Goal: Task Accomplishment & Management: Manage account settings

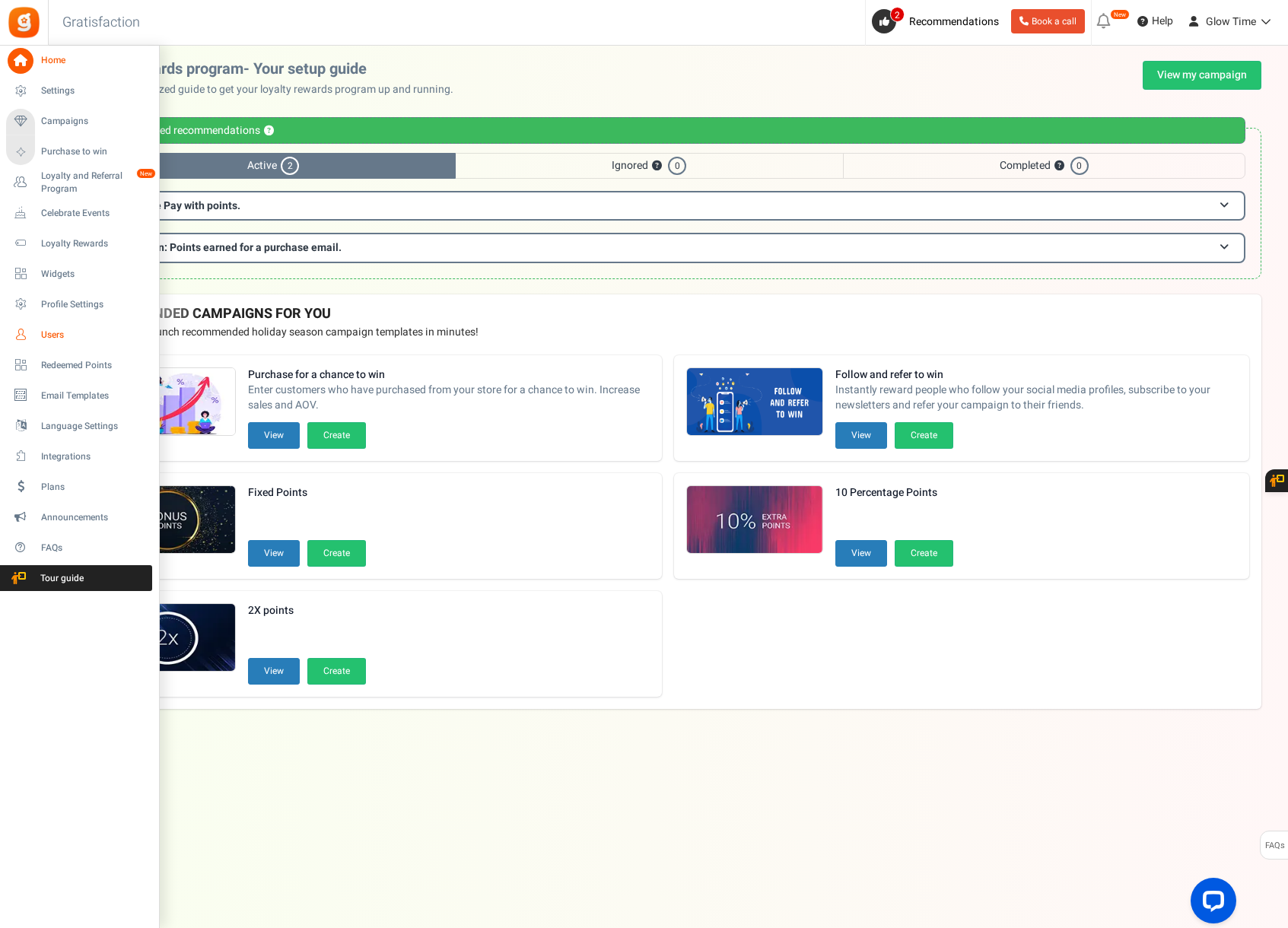
click at [50, 337] on span "Users" at bounding box center [94, 334] width 106 height 13
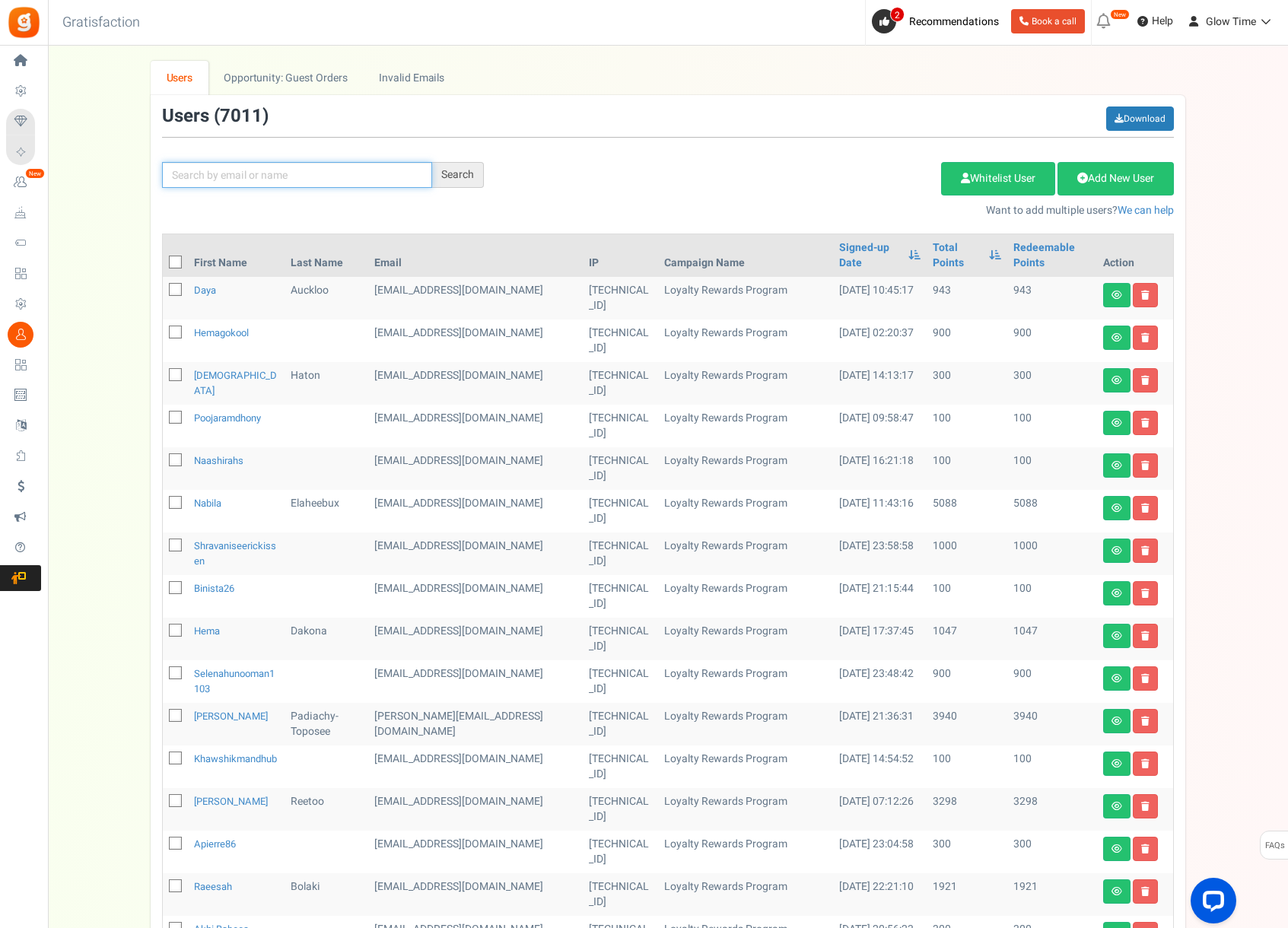
click at [267, 174] on input "text" at bounding box center [296, 174] width 270 height 26
paste input "[EMAIL_ADDRESS][DOMAIN_NAME]"
type input "[EMAIL_ADDRESS][DOMAIN_NAME]"
click at [450, 174] on div "Search" at bounding box center [458, 174] width 52 height 26
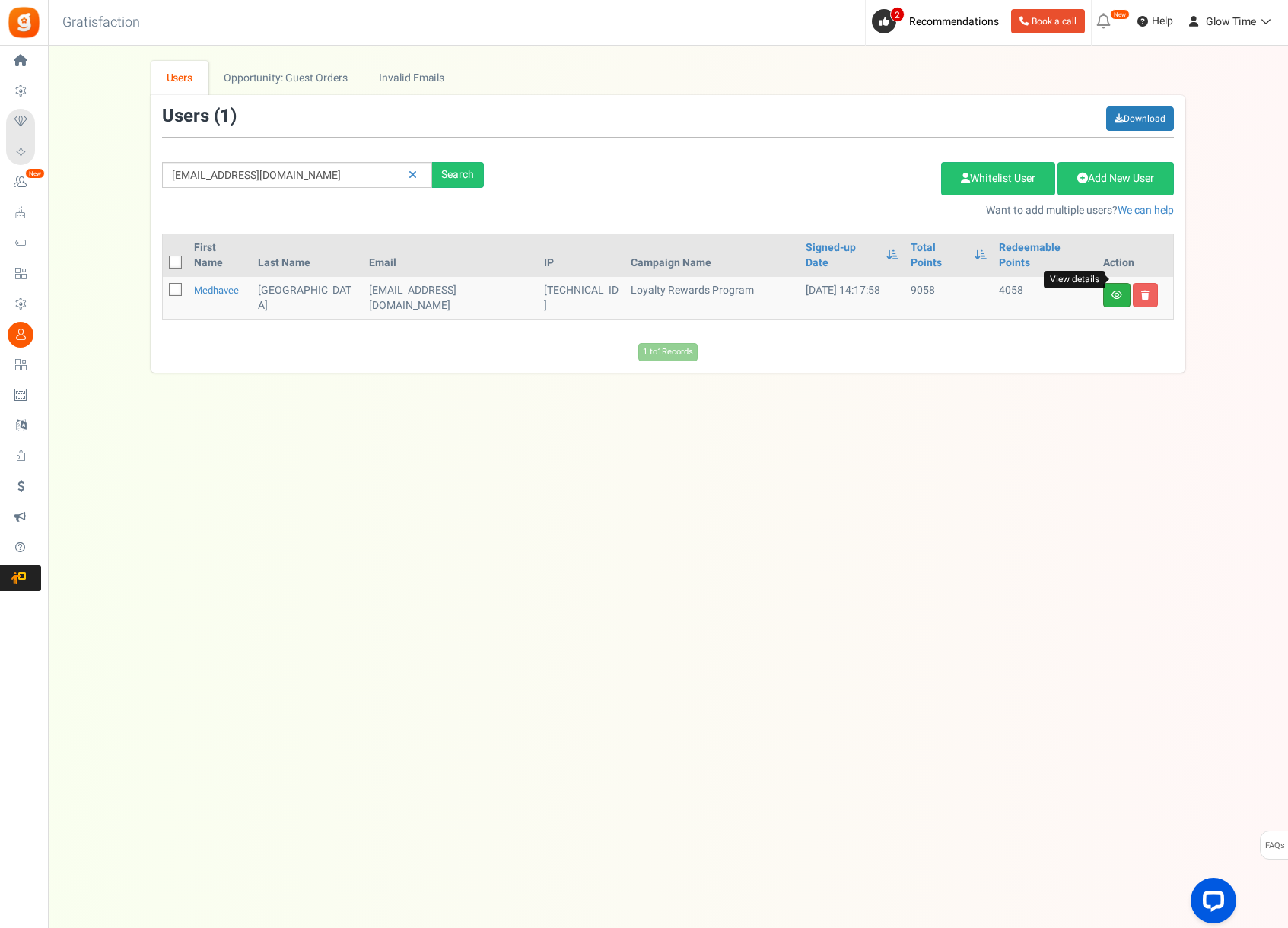
click at [1118, 290] on icon at bounding box center [1117, 294] width 11 height 9
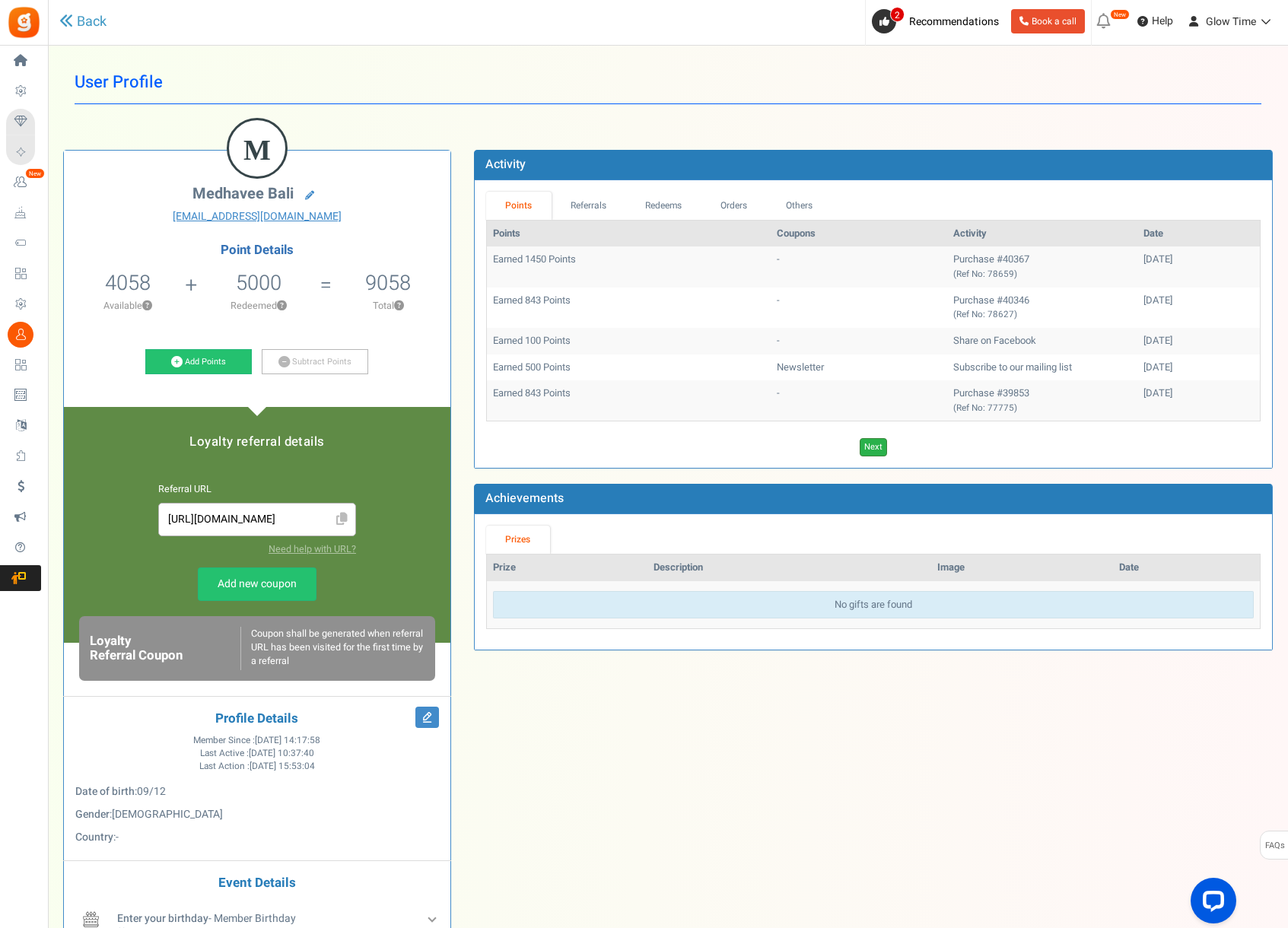
click at [880, 447] on link "Next" at bounding box center [874, 447] width 27 height 19
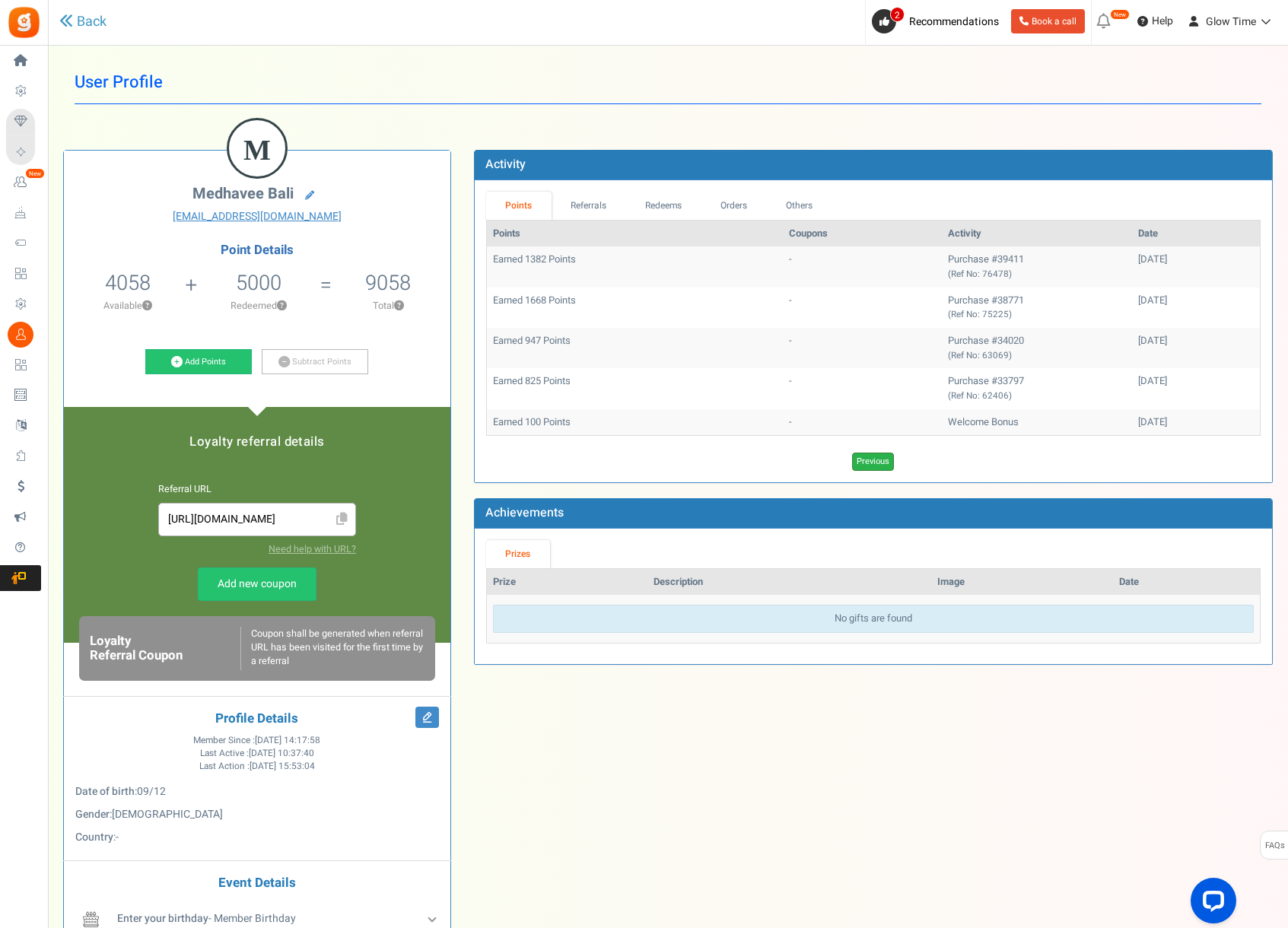
click at [882, 467] on link "Previous" at bounding box center [873, 462] width 42 height 19
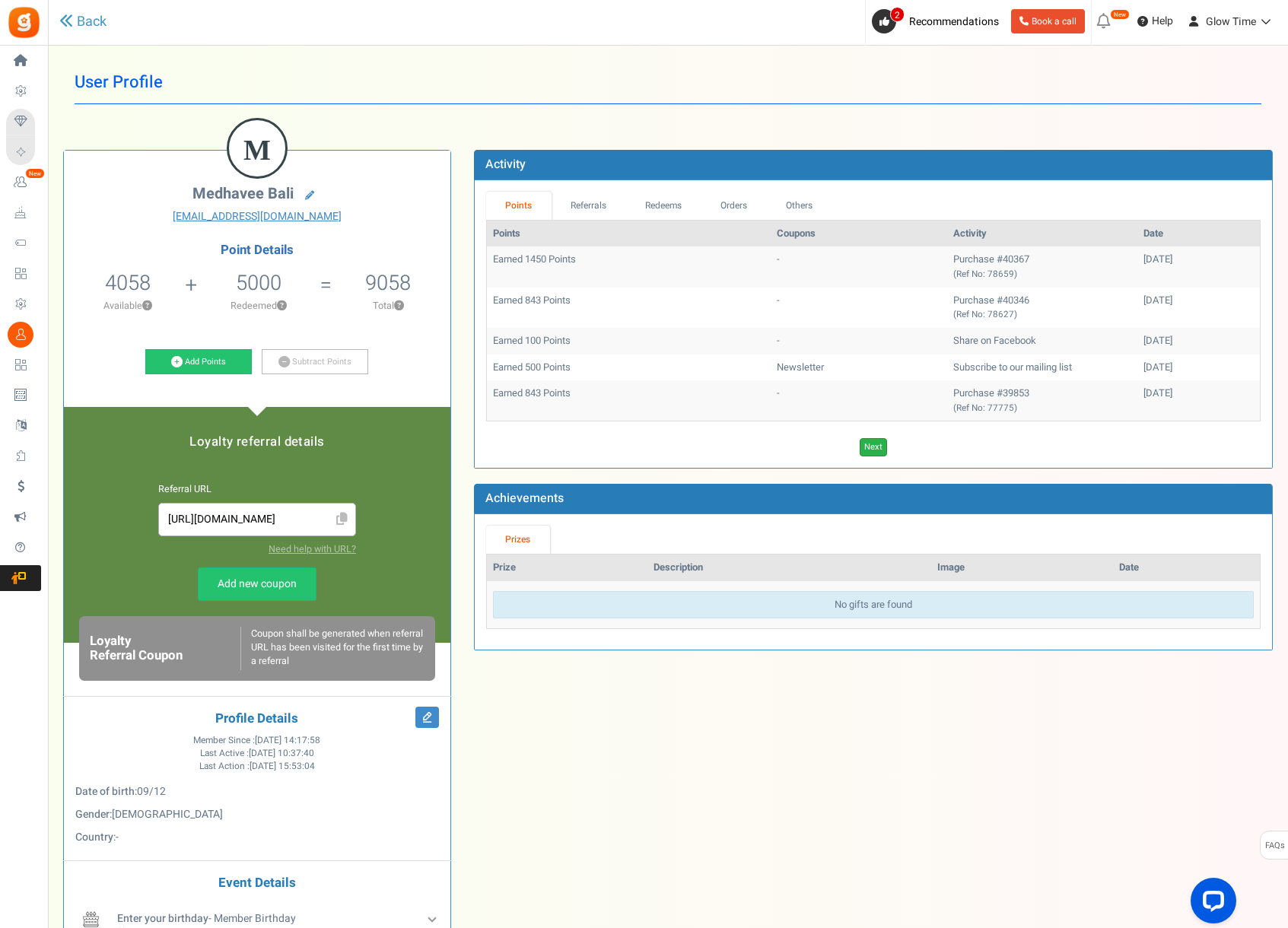
click at [878, 443] on link "Next" at bounding box center [874, 447] width 27 height 19
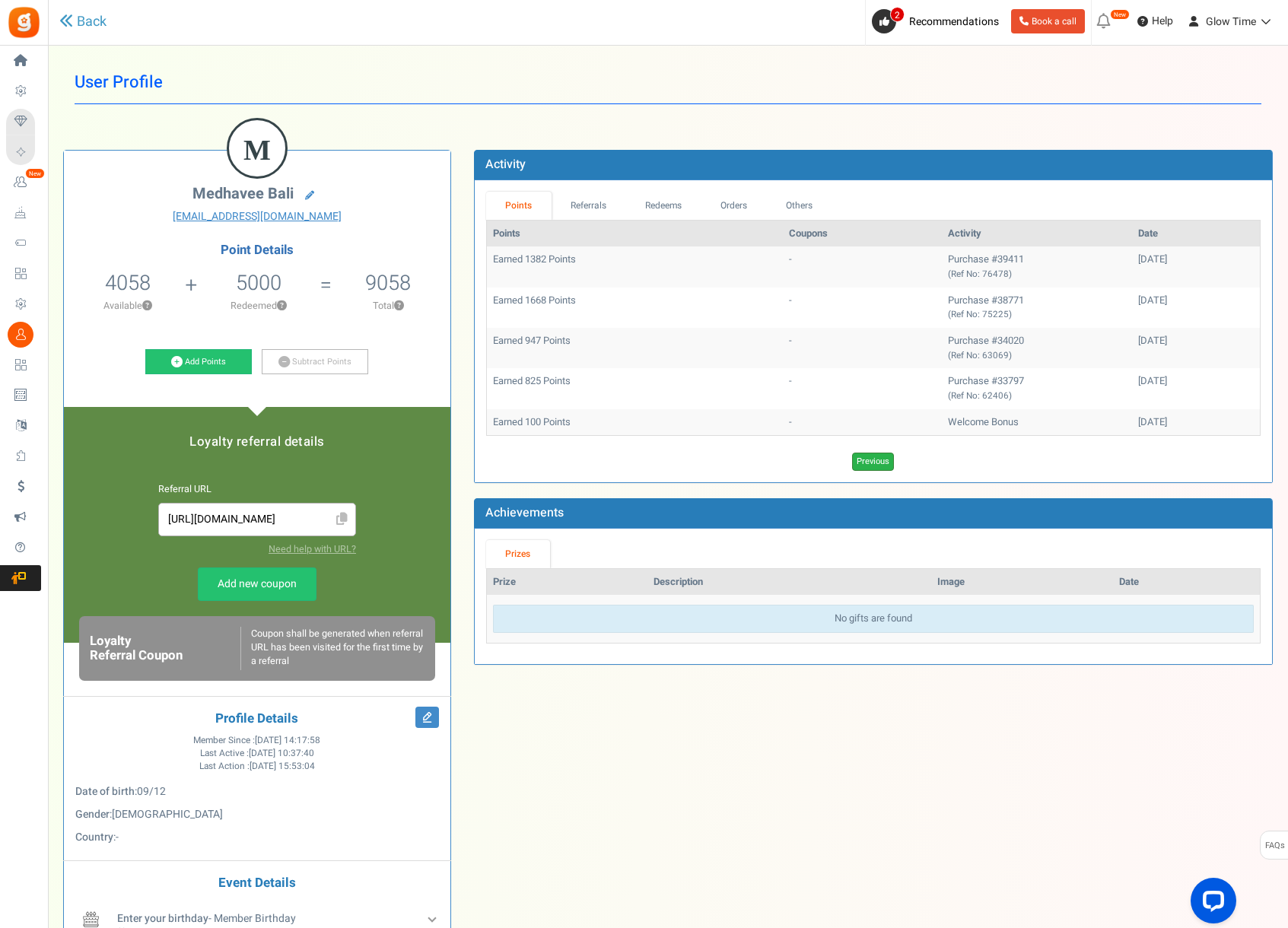
click at [868, 470] on link "Previous" at bounding box center [873, 462] width 42 height 19
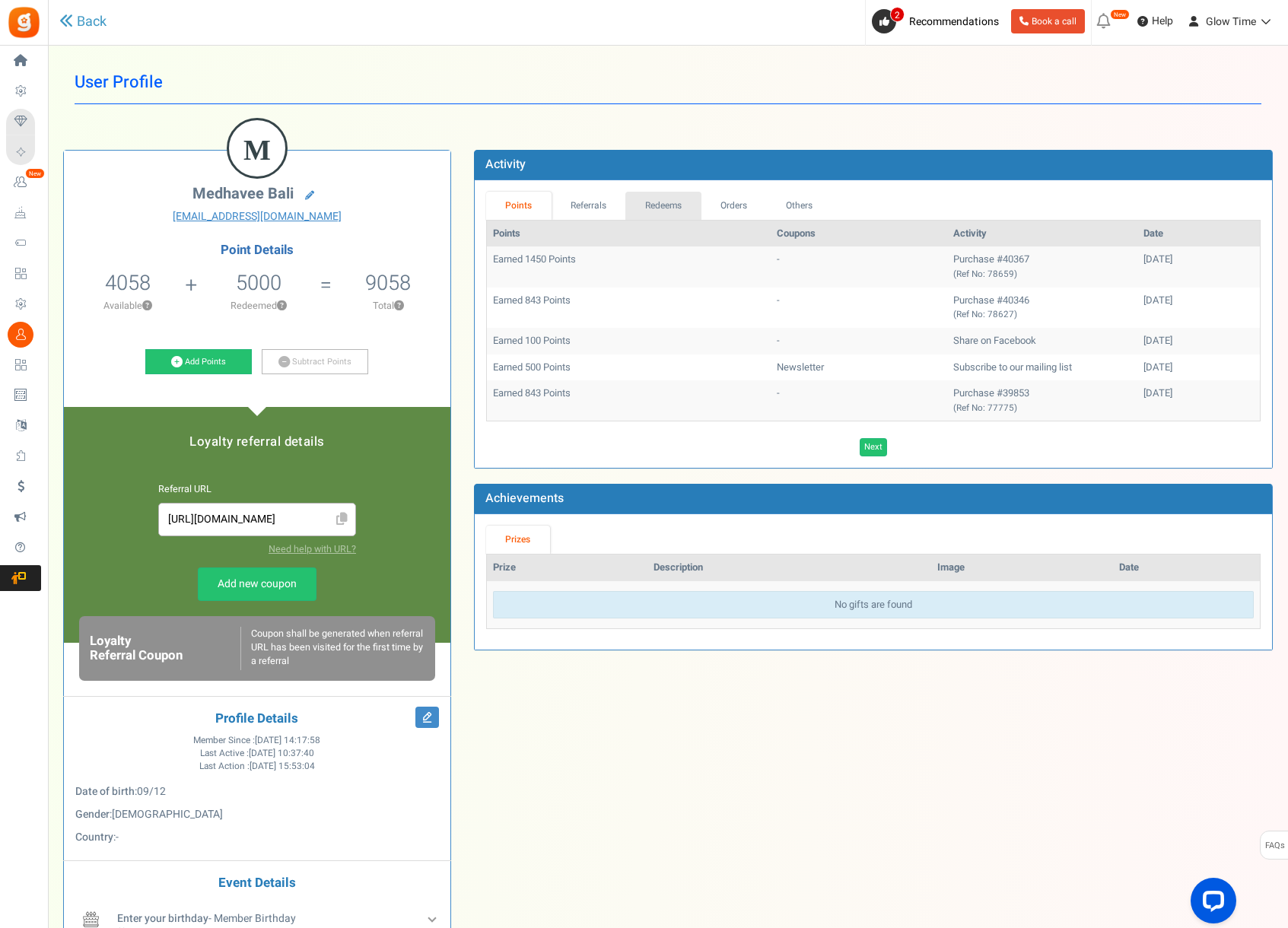
click at [673, 203] on link "Redeems" at bounding box center [663, 205] width 76 height 28
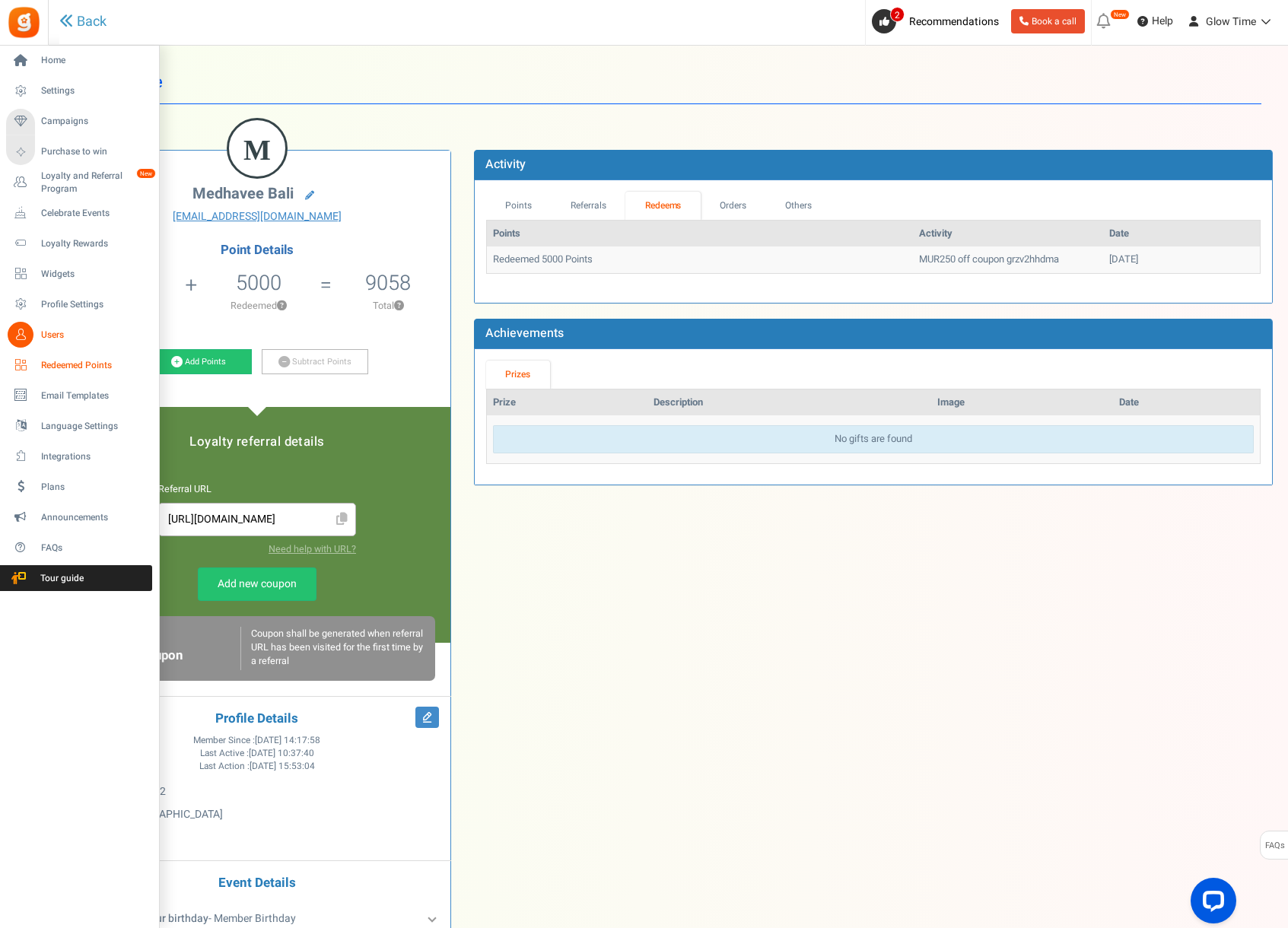
click at [57, 361] on span "Redeemed Points" at bounding box center [94, 365] width 106 height 13
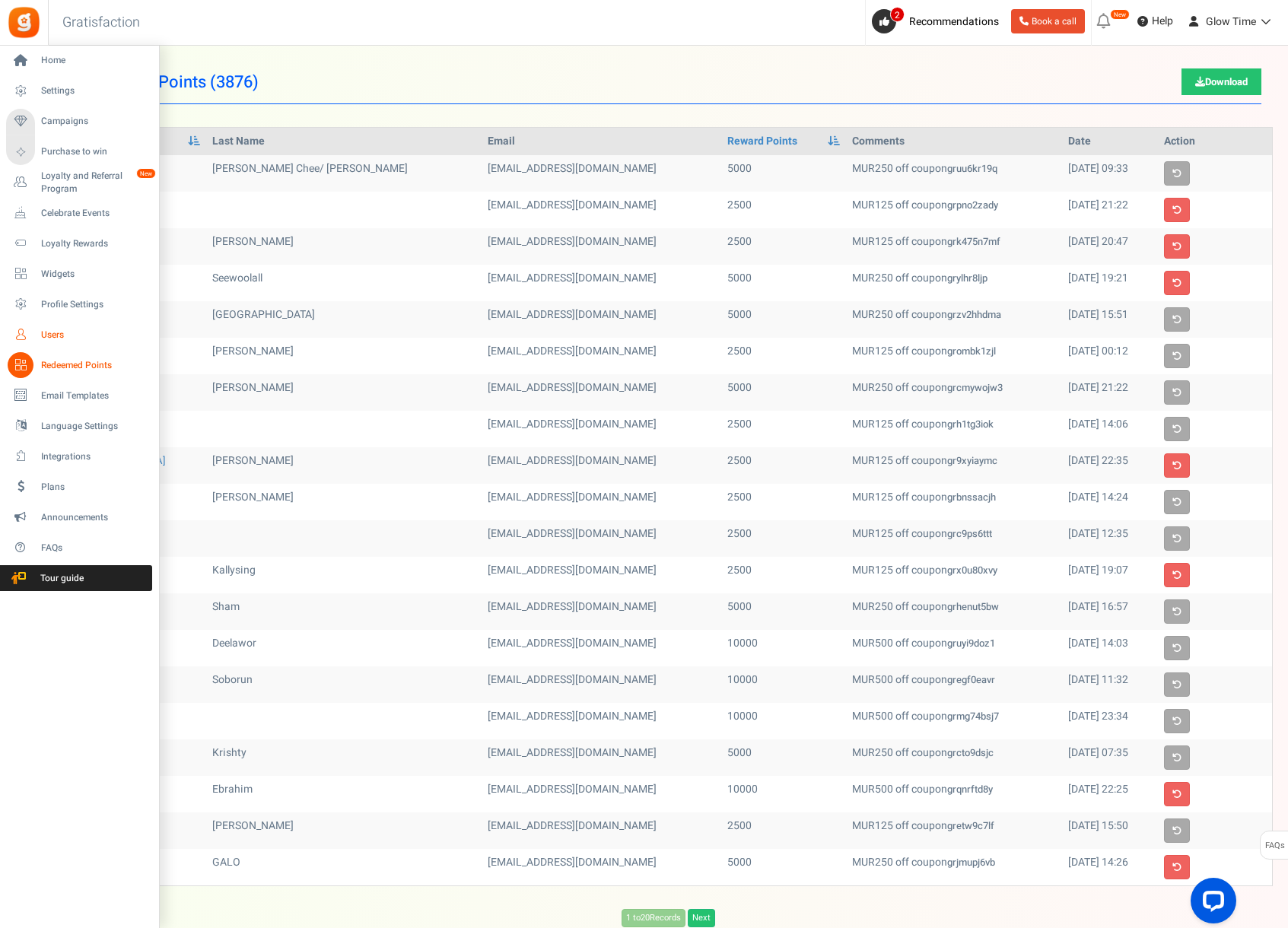
click at [50, 331] on span "Users" at bounding box center [94, 334] width 106 height 13
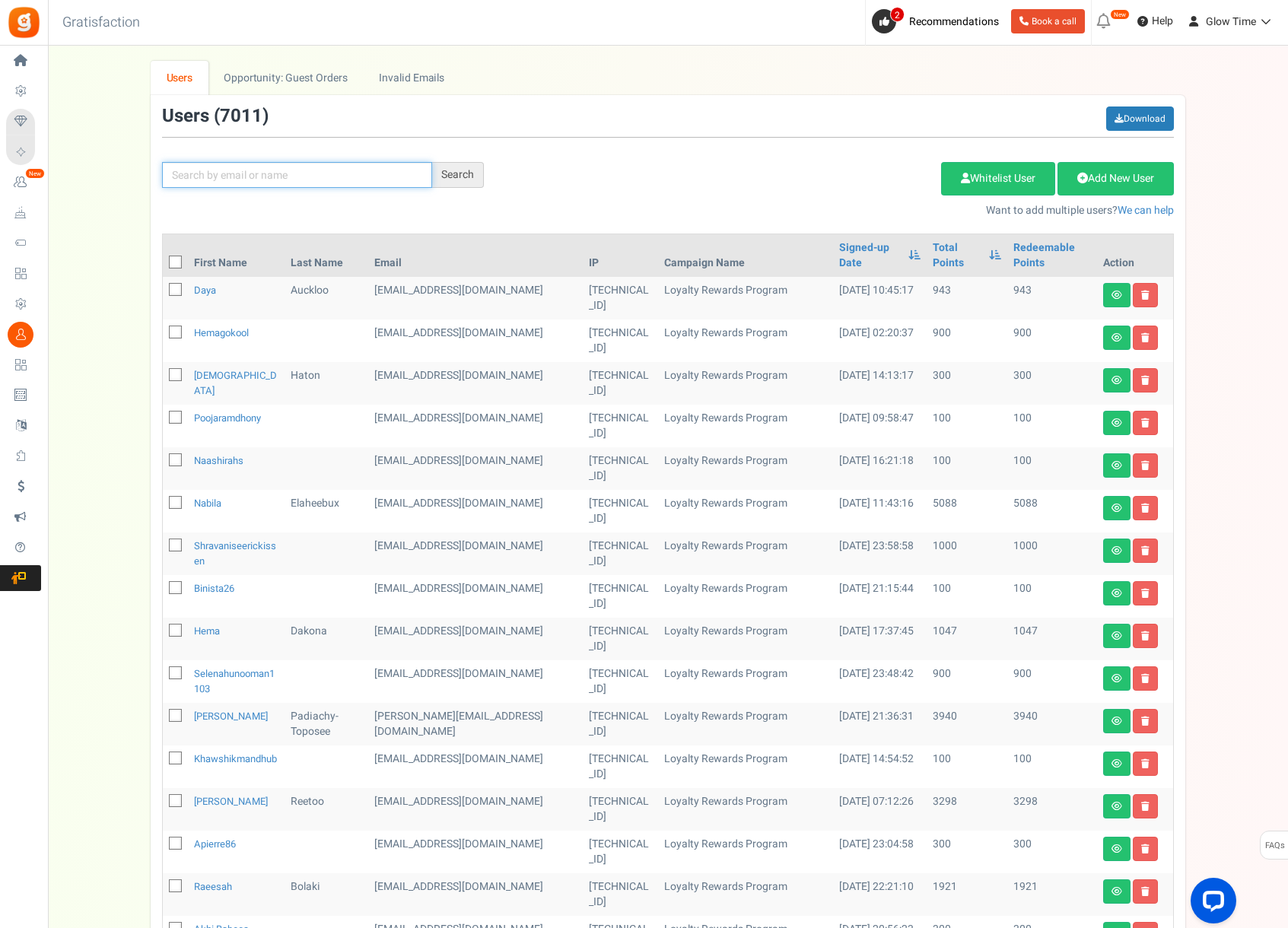
click at [332, 169] on input "text" at bounding box center [296, 174] width 270 height 26
paste input "[EMAIL_ADDRESS][DOMAIN_NAME]"
type input "[EMAIL_ADDRESS][DOMAIN_NAME]"
click at [451, 176] on div "Search" at bounding box center [458, 174] width 52 height 26
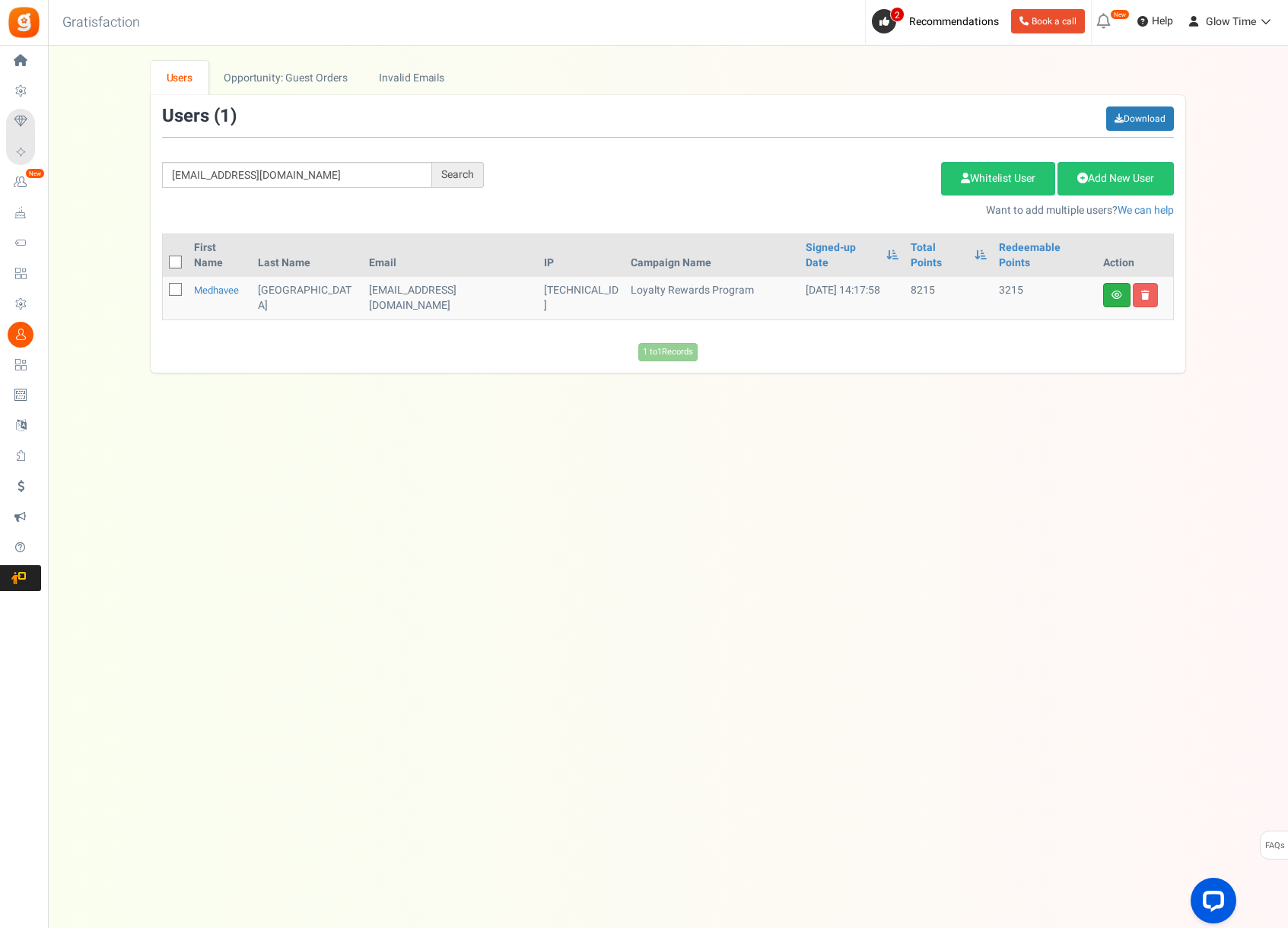
click at [1114, 290] on icon at bounding box center [1117, 294] width 11 height 9
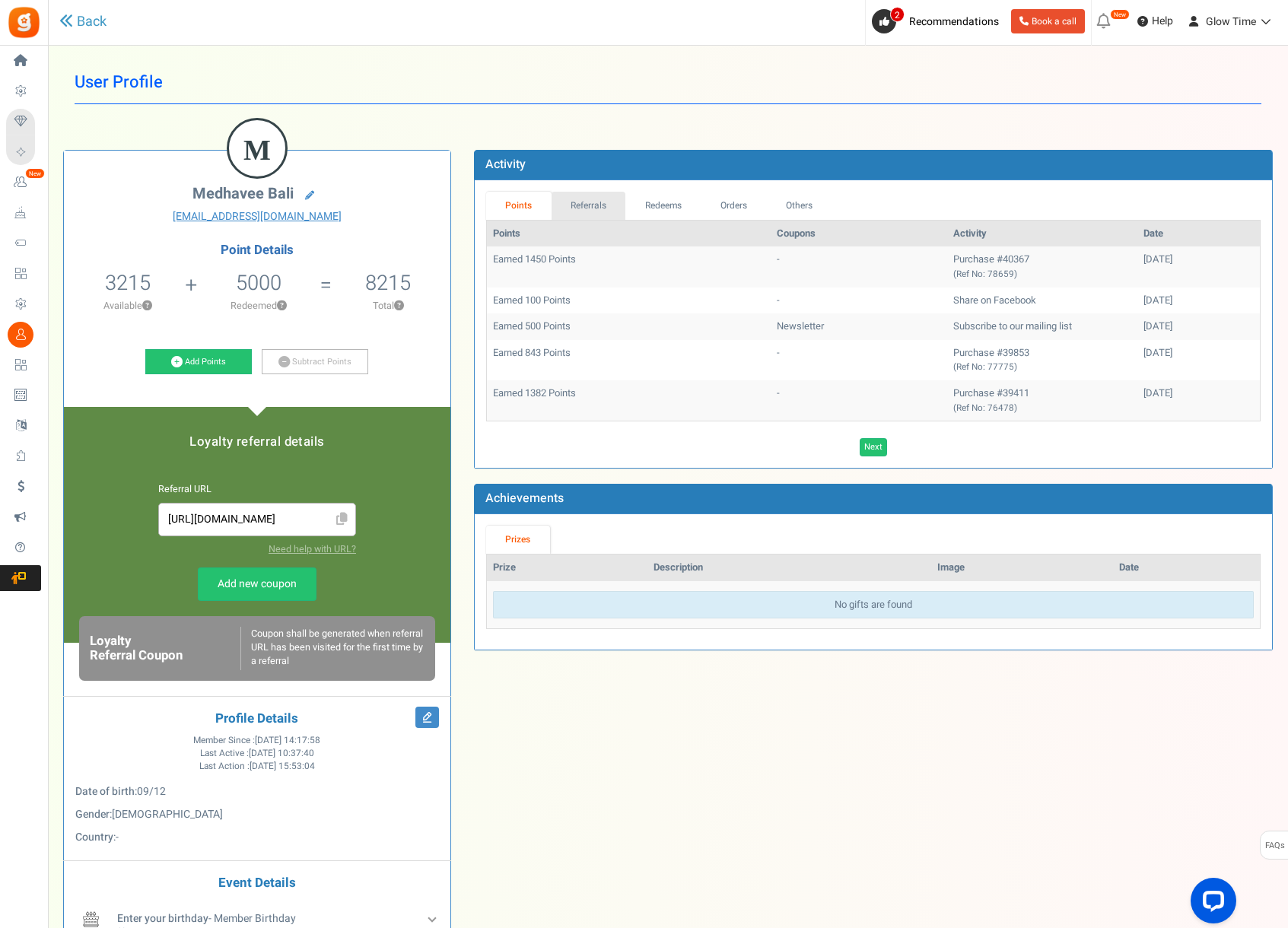
click at [600, 206] on link "Referrals" at bounding box center [588, 205] width 75 height 28
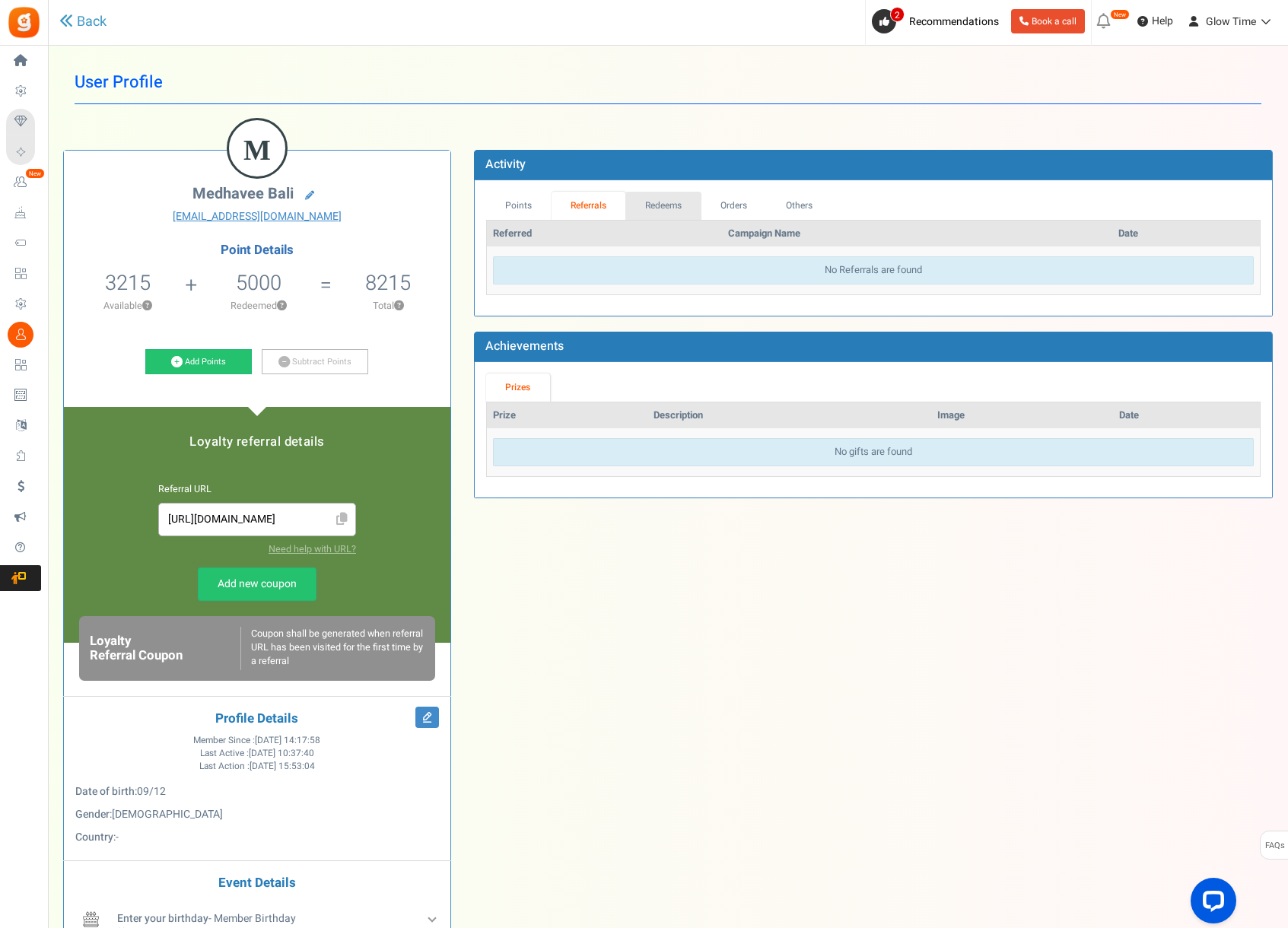
click at [680, 203] on link "Redeems" at bounding box center [663, 205] width 76 height 28
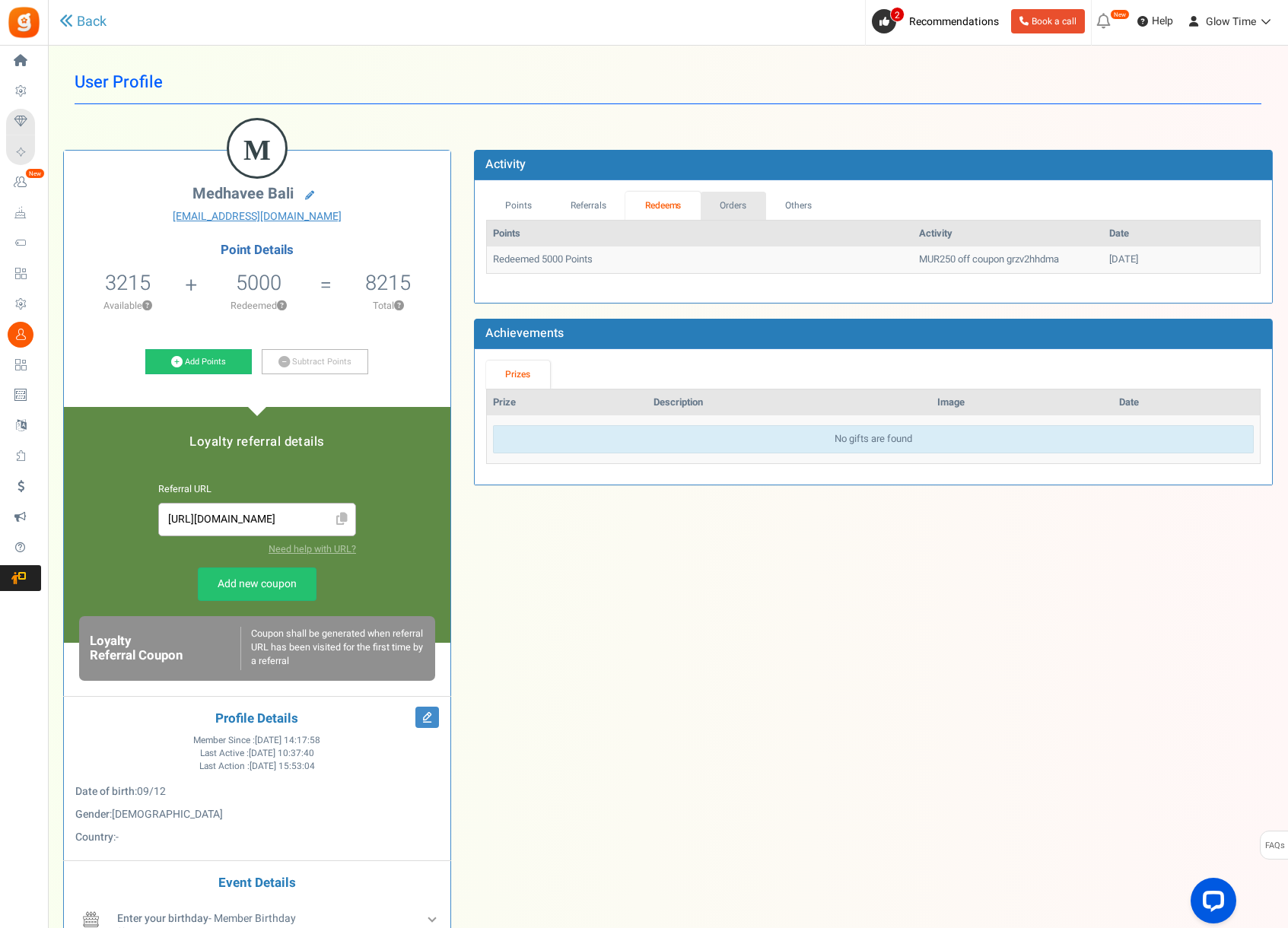
click at [740, 205] on link "Orders" at bounding box center [733, 205] width 65 height 28
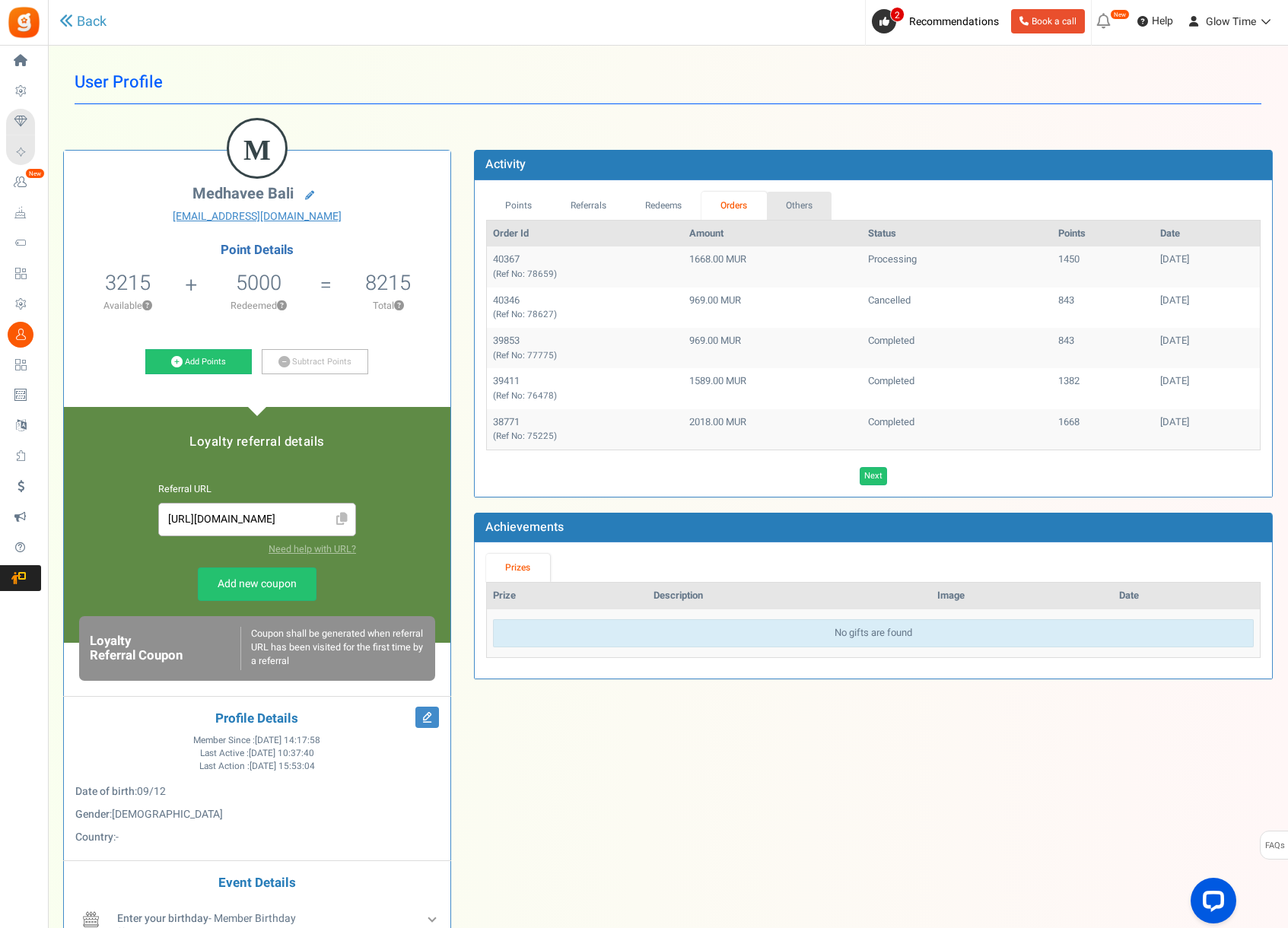
click at [816, 205] on link "Others" at bounding box center [799, 205] width 65 height 28
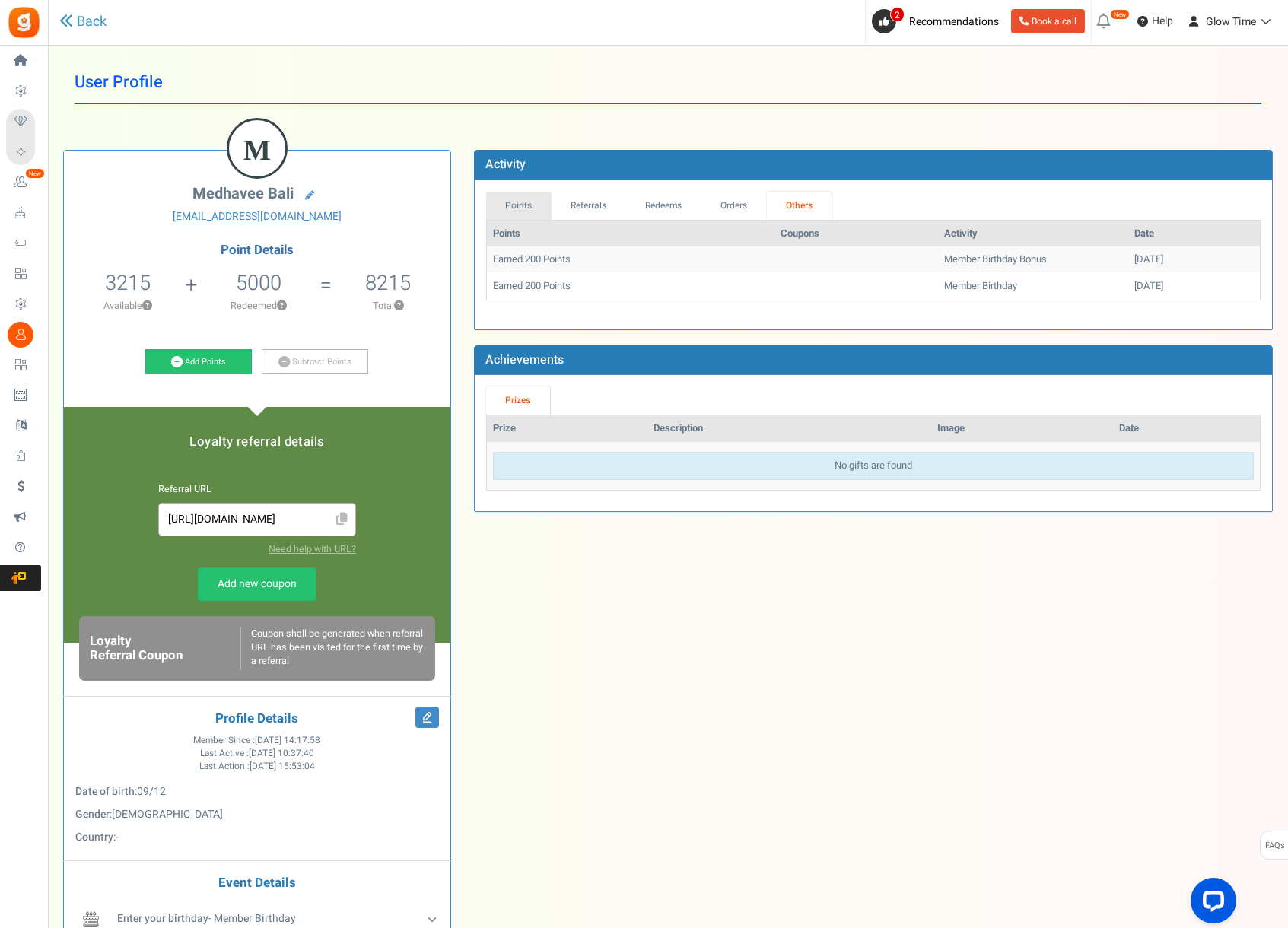
click at [519, 208] on link "Points" at bounding box center [518, 205] width 65 height 28
